Goal: Task Accomplishment & Management: Use online tool/utility

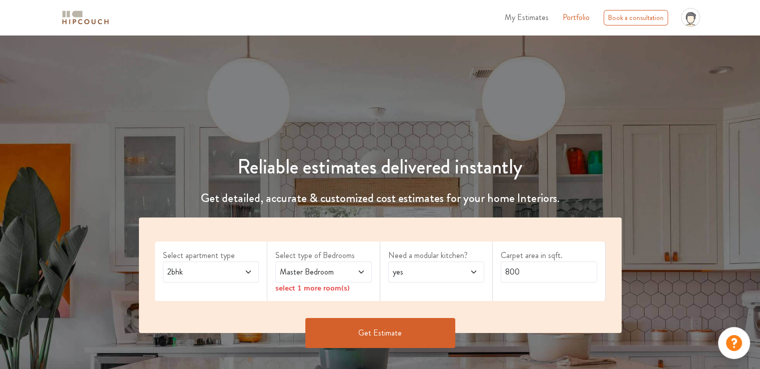
click at [221, 270] on span "2bhk" at bounding box center [197, 272] width 65 height 12
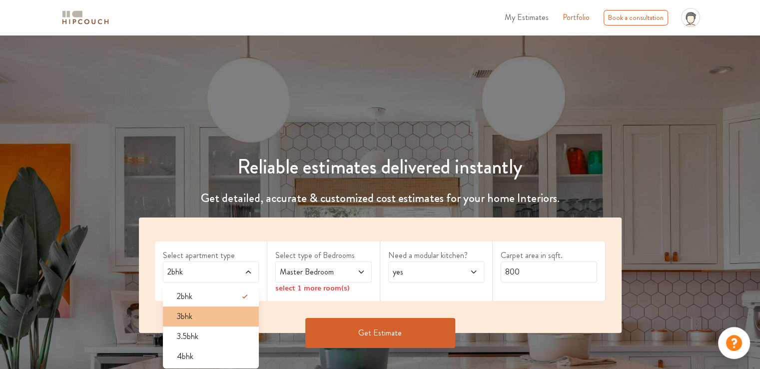
click at [200, 318] on div "3bhk" at bounding box center [214, 316] width 90 height 12
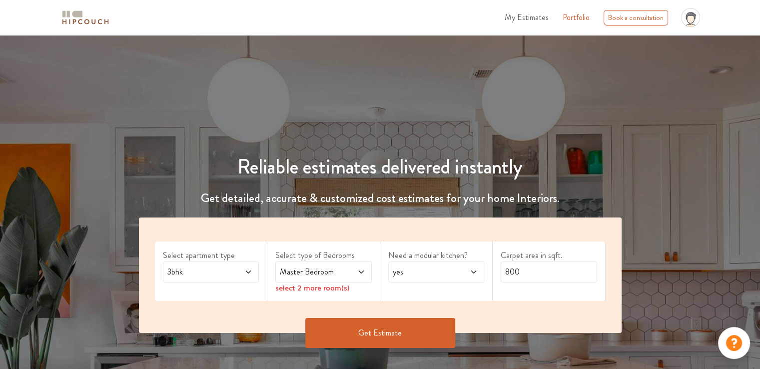
click at [341, 272] on span "Master Bedroom" at bounding box center [310, 272] width 65 height 12
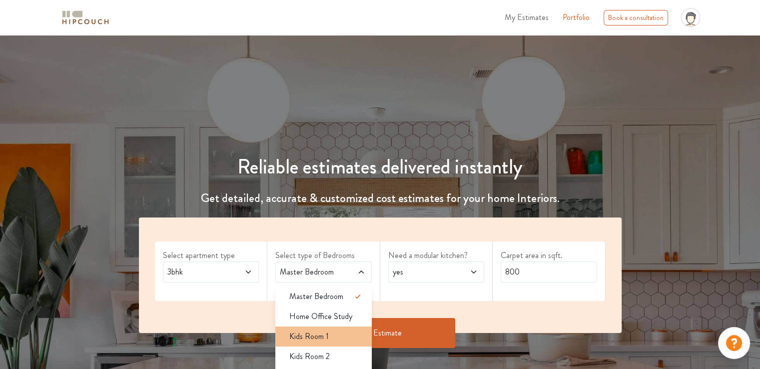
click at [333, 336] on div "Kids Room 1" at bounding box center [326, 336] width 90 height 12
click at [346, 273] on span at bounding box center [354, 272] width 22 height 12
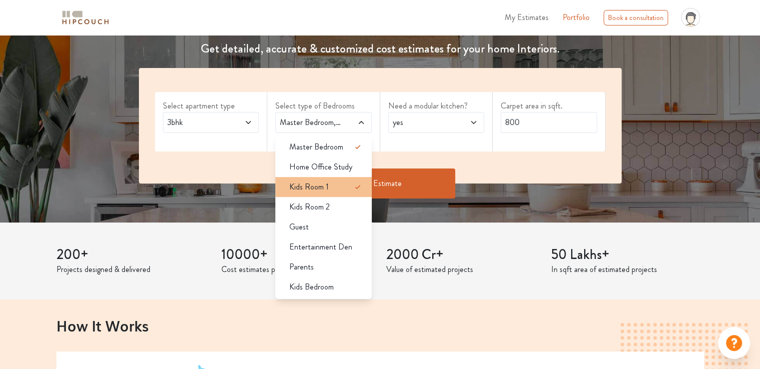
scroll to position [150, 0]
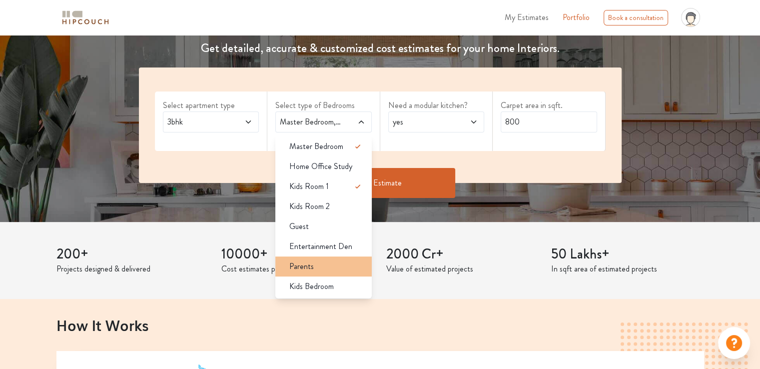
click at [319, 270] on div "Parents" at bounding box center [326, 266] width 90 height 12
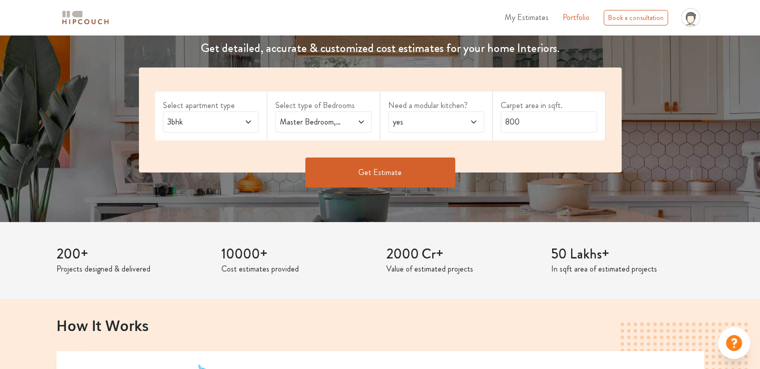
click at [431, 124] on span "yes" at bounding box center [422, 122] width 65 height 12
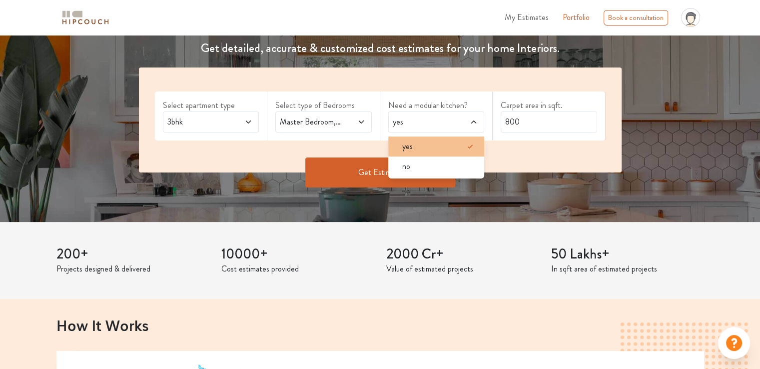
click at [438, 149] on div "yes" at bounding box center [439, 146] width 90 height 12
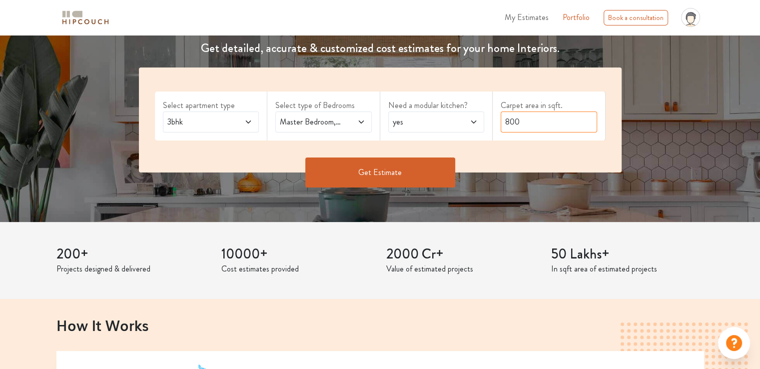
drag, startPoint x: 522, startPoint y: 124, endPoint x: 494, endPoint y: 125, distance: 28.5
click at [494, 125] on div "Carpet area in sqft. 800" at bounding box center [548, 115] width 113 height 49
type input "1810"
click at [419, 176] on button "Get Estimate" at bounding box center [380, 172] width 150 height 30
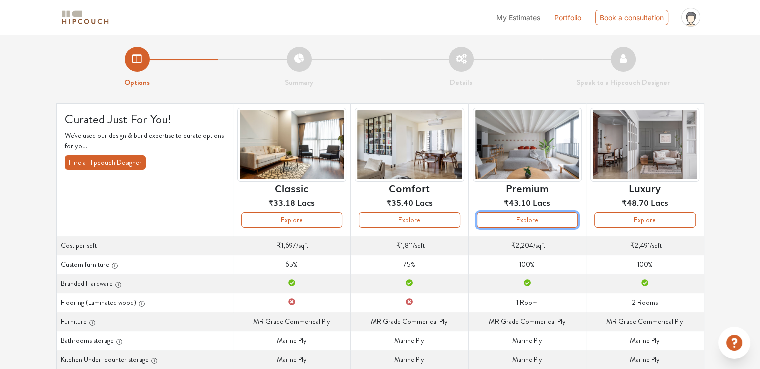
click at [503, 218] on button "Explore" at bounding box center [526, 219] width 101 height 15
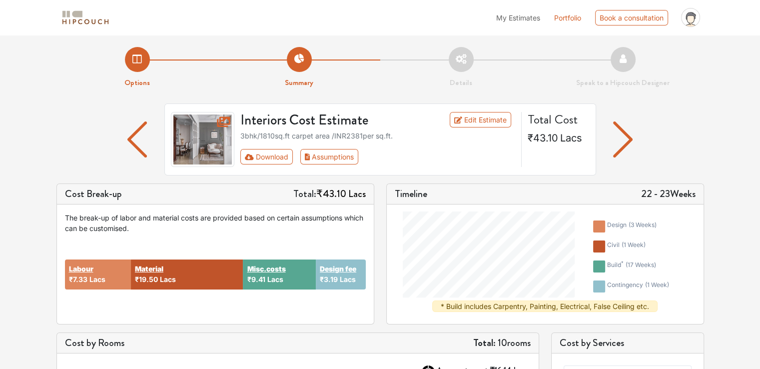
scroll to position [50, 0]
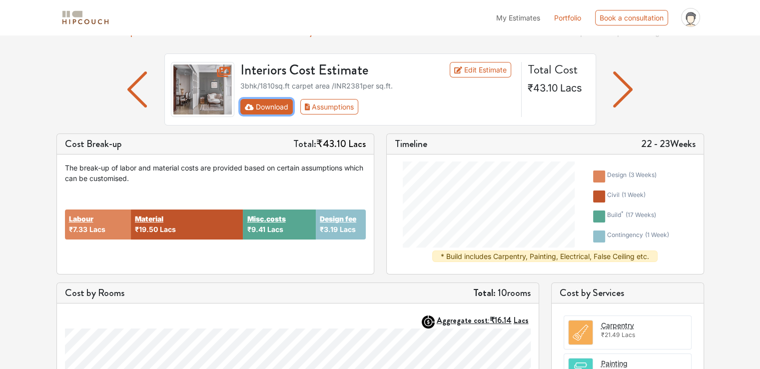
drag, startPoint x: 276, startPoint y: 103, endPoint x: 261, endPoint y: 105, distance: 15.1
click at [261, 105] on button "Download" at bounding box center [266, 106] width 52 height 15
click at [378, 28] on div "My Estimates Portfolio Book a consultation profile pic Upload Boq Logout" at bounding box center [410, 17] width 585 height 27
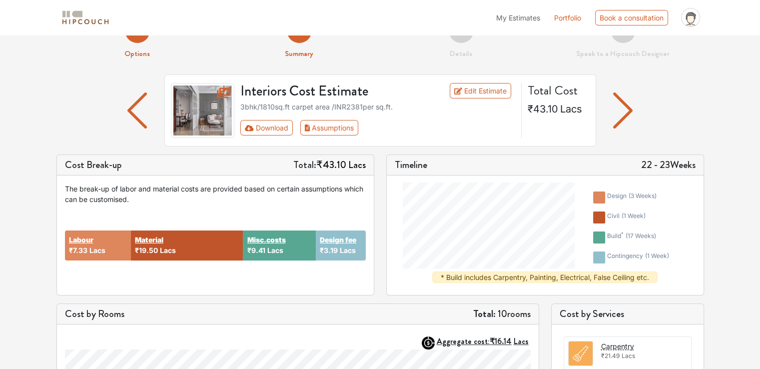
scroll to position [21, 0]
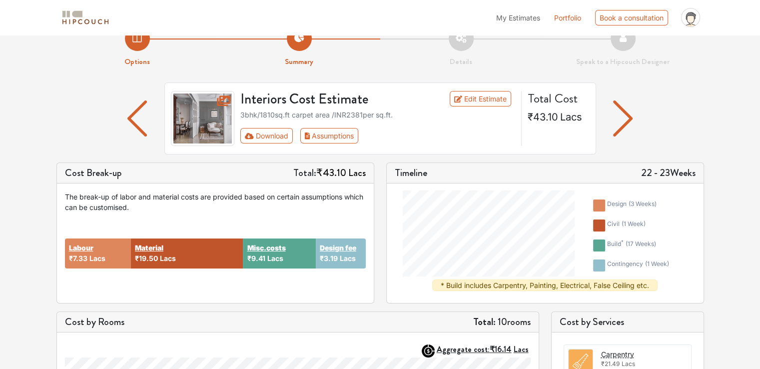
click at [98, 246] on div "Labour ₹7.33 Lacs" at bounding box center [98, 253] width 66 height 30
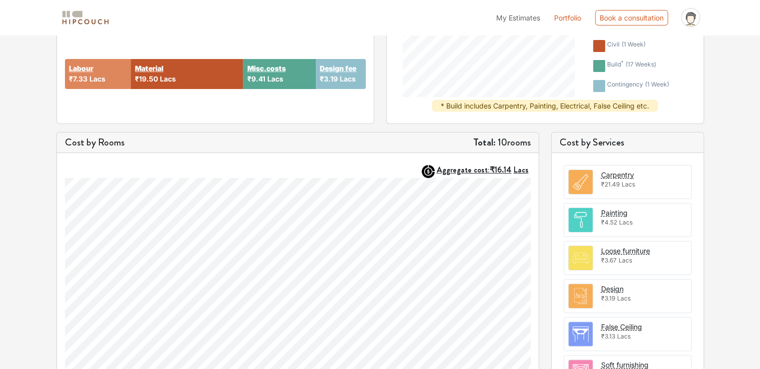
scroll to position [221, 0]
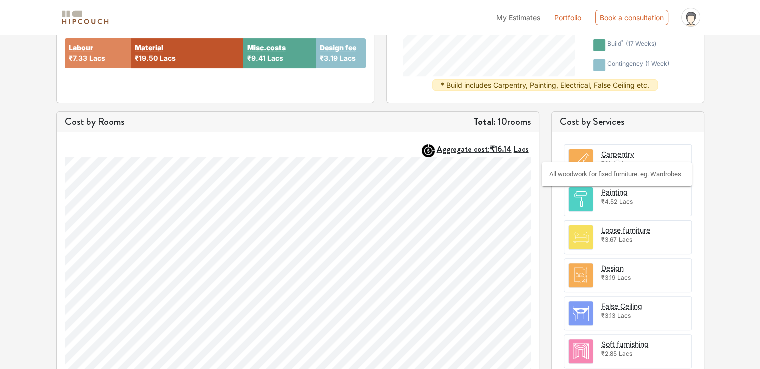
click at [617, 152] on div "Carpentry" at bounding box center [617, 154] width 33 height 10
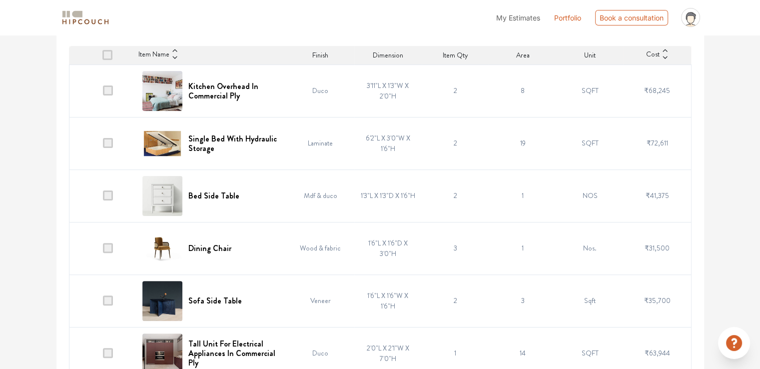
scroll to position [257, 0]
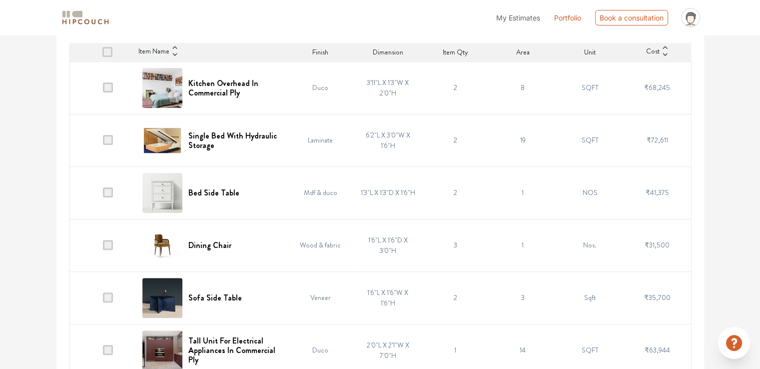
click at [311, 88] on td "Duco" at bounding box center [320, 87] width 67 height 52
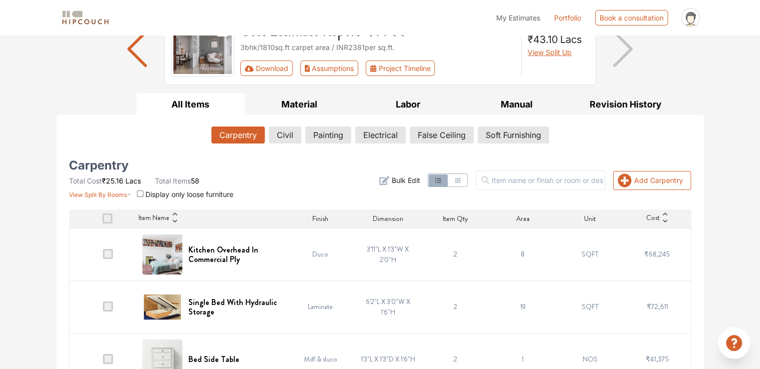
scroll to position [100, 0]
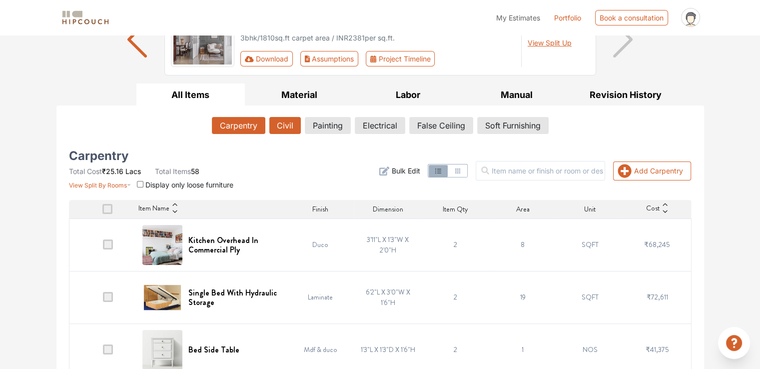
click at [279, 124] on button "Civil" at bounding box center [284, 125] width 31 height 17
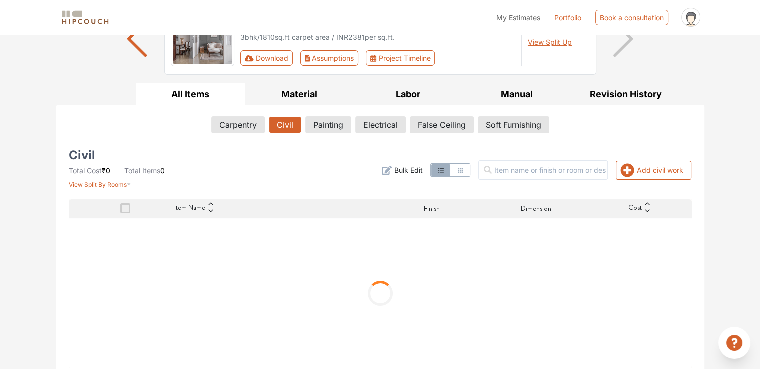
scroll to position [107, 0]
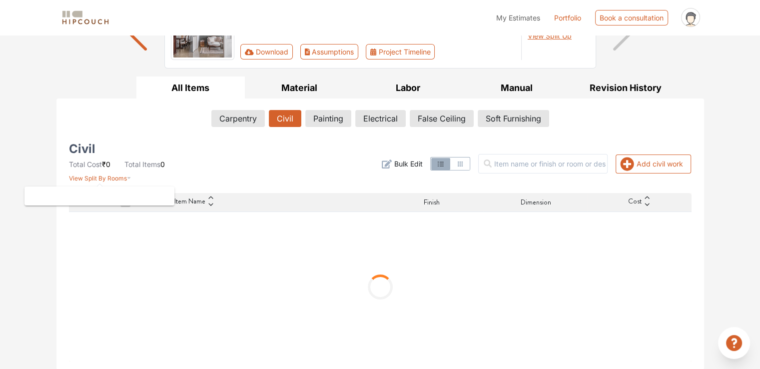
click at [96, 176] on span "View Split By Rooms" at bounding box center [98, 177] width 58 height 7
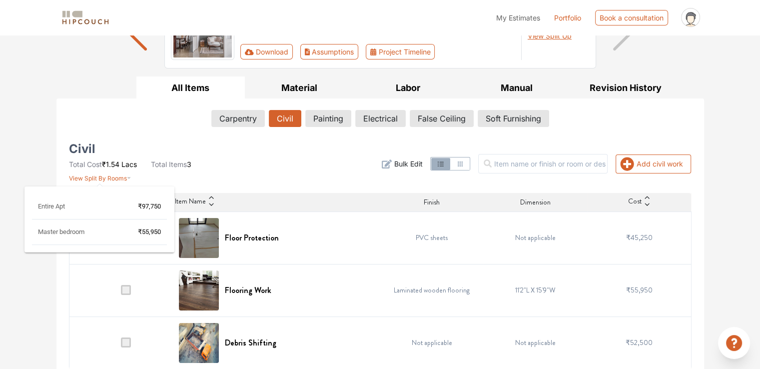
click at [120, 176] on span "View Split By Rooms" at bounding box center [98, 177] width 58 height 7
click at [46, 170] on div "Options Summary Details Speak to a Hipcouch Designer Cost Estimate Report - 977…" at bounding box center [380, 152] width 760 height 448
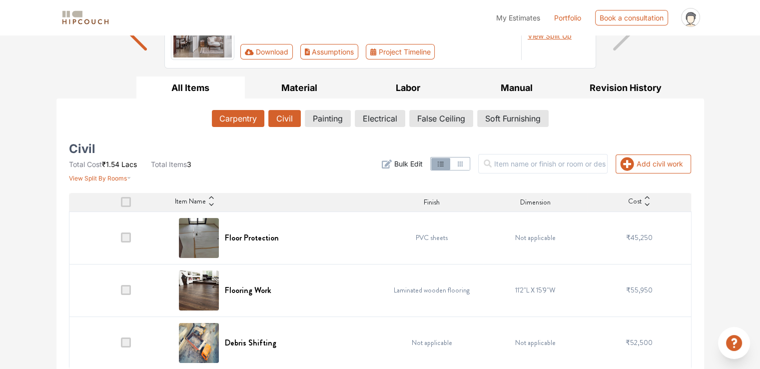
click at [232, 115] on button "Carpentry" at bounding box center [238, 118] width 52 height 17
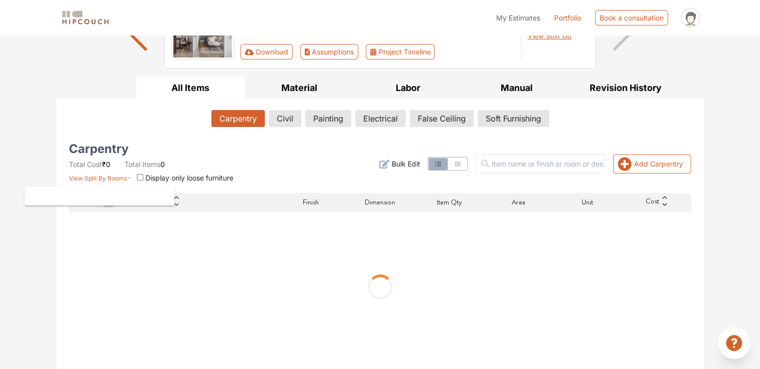
click at [118, 176] on span "View Split By Rooms" at bounding box center [98, 177] width 58 height 7
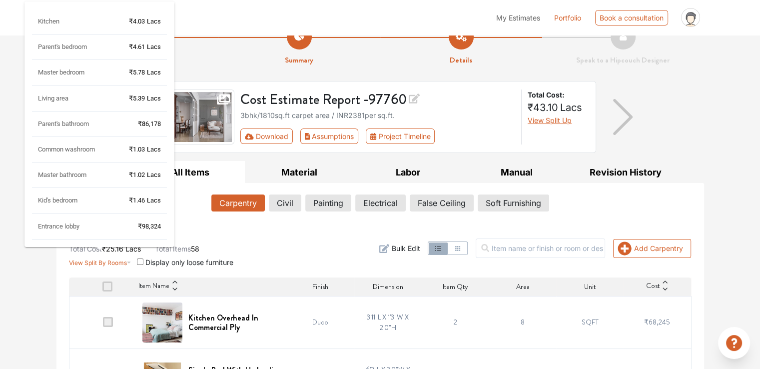
scroll to position [0, 0]
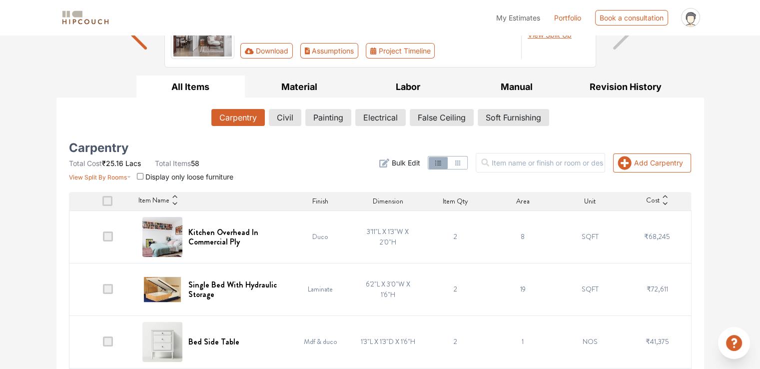
scroll to position [150, 0]
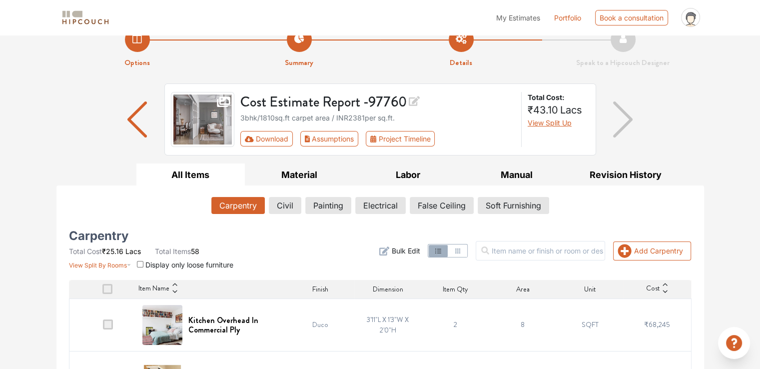
scroll to position [0, 0]
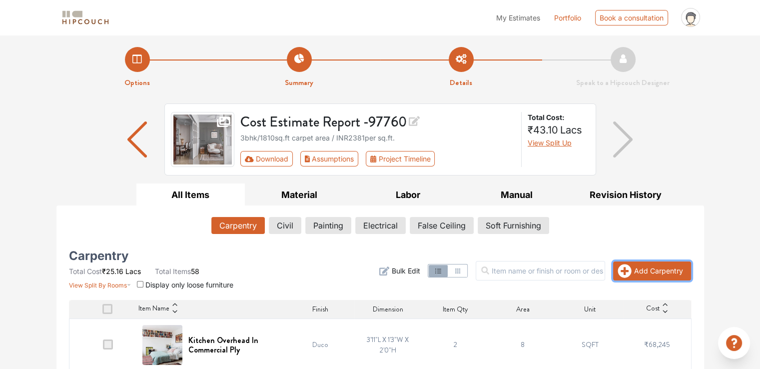
click at [651, 272] on button "Add Carpentry" at bounding box center [652, 270] width 78 height 19
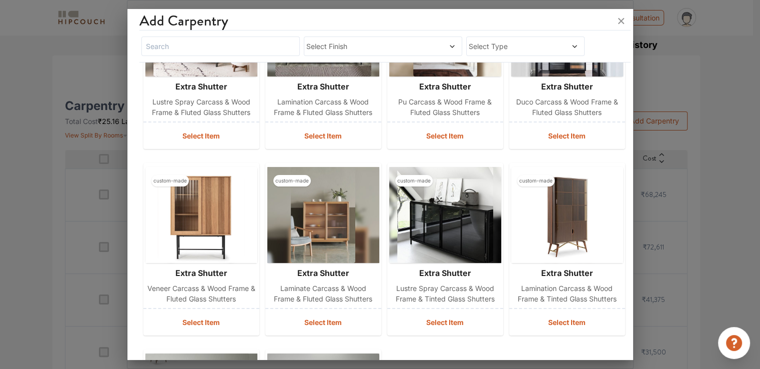
scroll to position [317, 0]
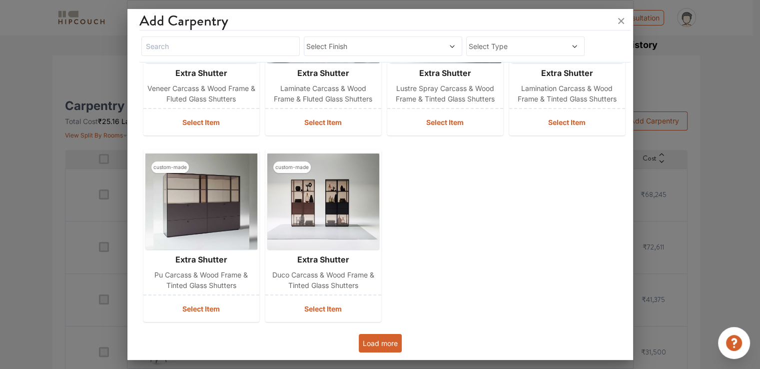
click at [366, 339] on button "Load more" at bounding box center [380, 343] width 43 height 18
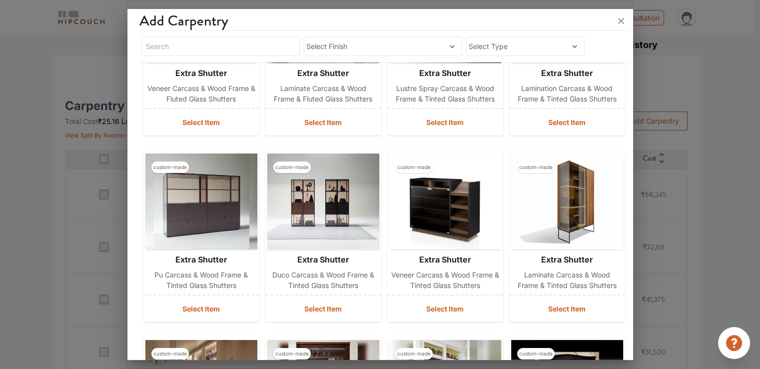
click at [361, 44] on span "Select Finish" at bounding box center [362, 46] width 112 height 10
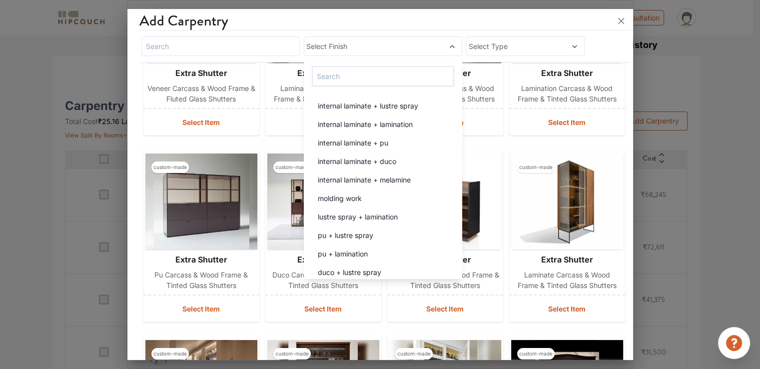
click at [487, 24] on div at bounding box center [379, 21] width 505 height 24
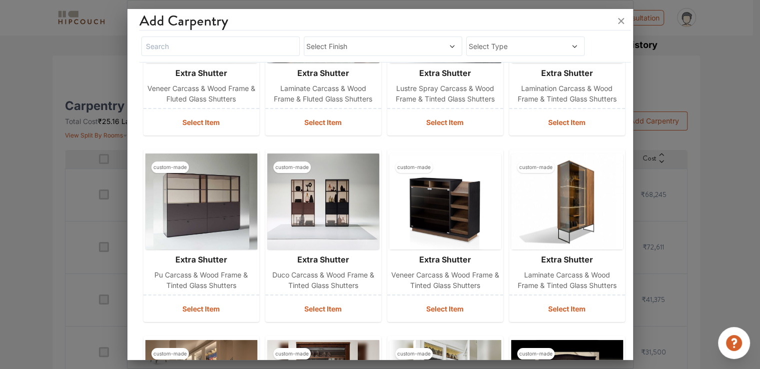
click at [493, 43] on span "Select Type" at bounding box center [509, 46] width 82 height 10
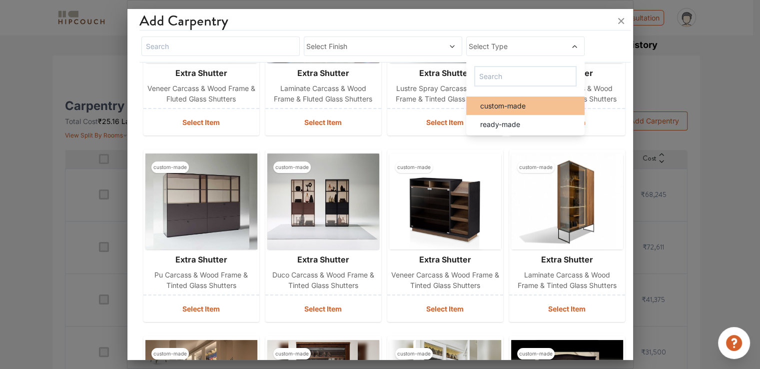
click at [527, 106] on div "custom-made" at bounding box center [528, 105] width 113 height 10
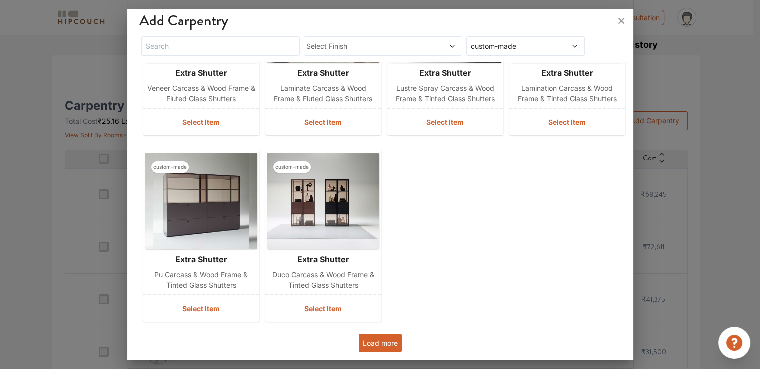
click at [538, 30] on div at bounding box center [379, 21] width 505 height 24
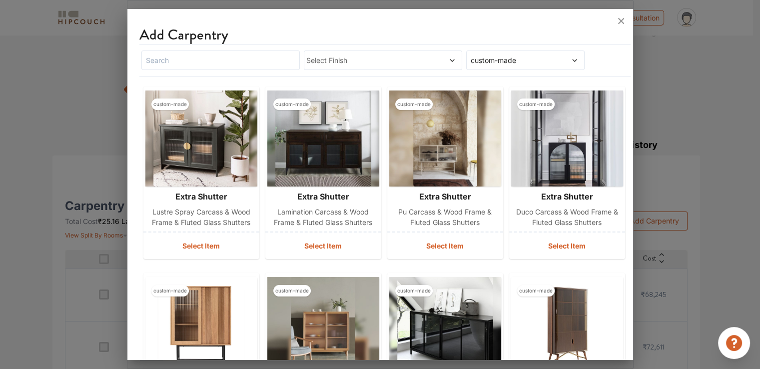
scroll to position [0, 0]
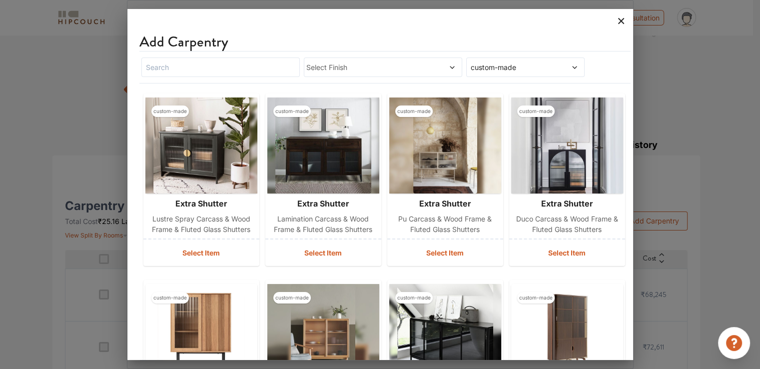
click at [619, 19] on icon at bounding box center [621, 21] width 6 height 6
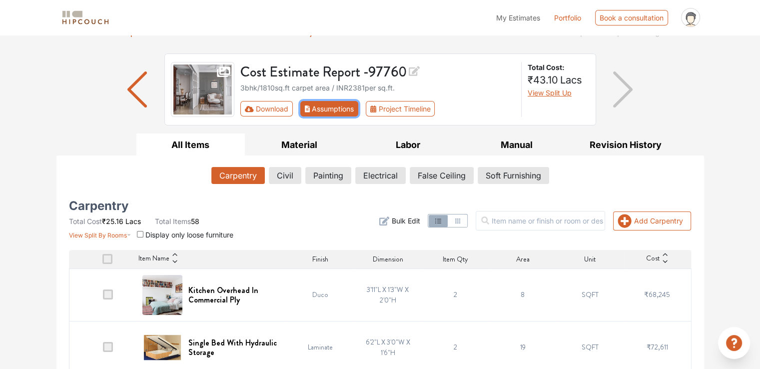
click at [322, 109] on button "Assumptions" at bounding box center [329, 108] width 58 height 15
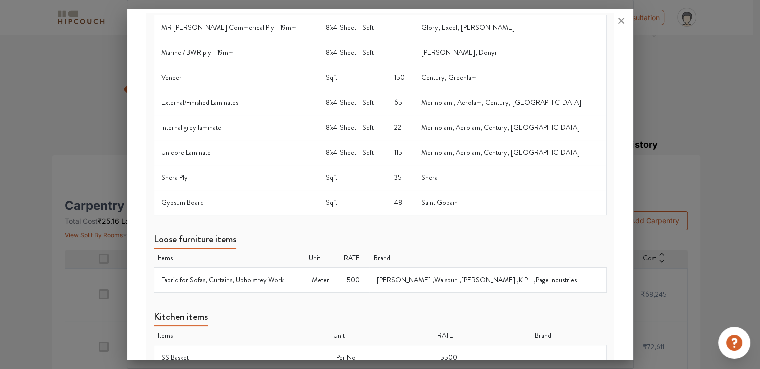
scroll to position [627, 0]
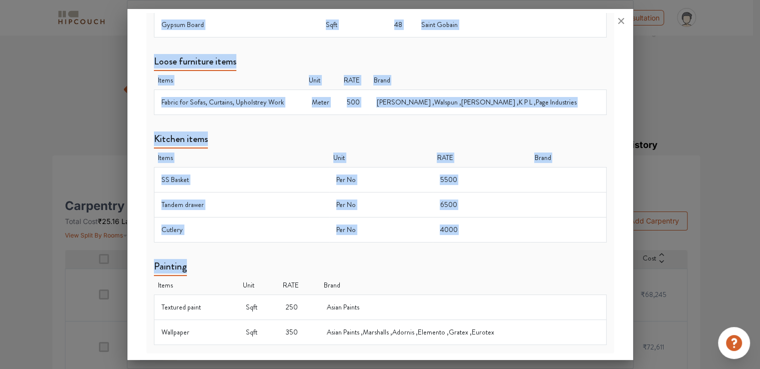
drag, startPoint x: 148, startPoint y: 33, endPoint x: 395, endPoint y: 196, distance: 296.1
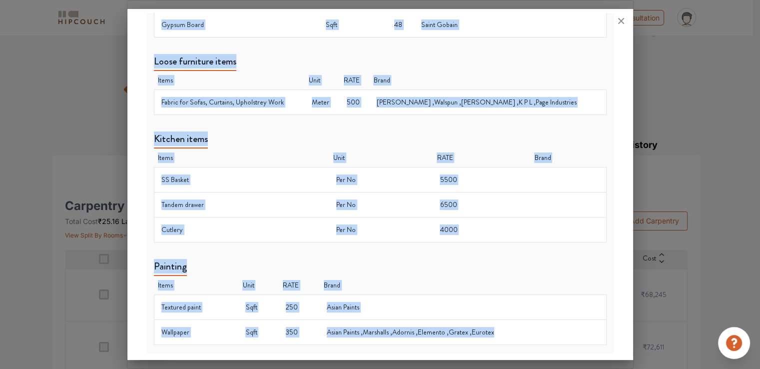
copy div "Assumptions & Other Info Assumptions Material Specs Hardware Specs Exclusions W…"
